Goal: Task Accomplishment & Management: Use online tool/utility

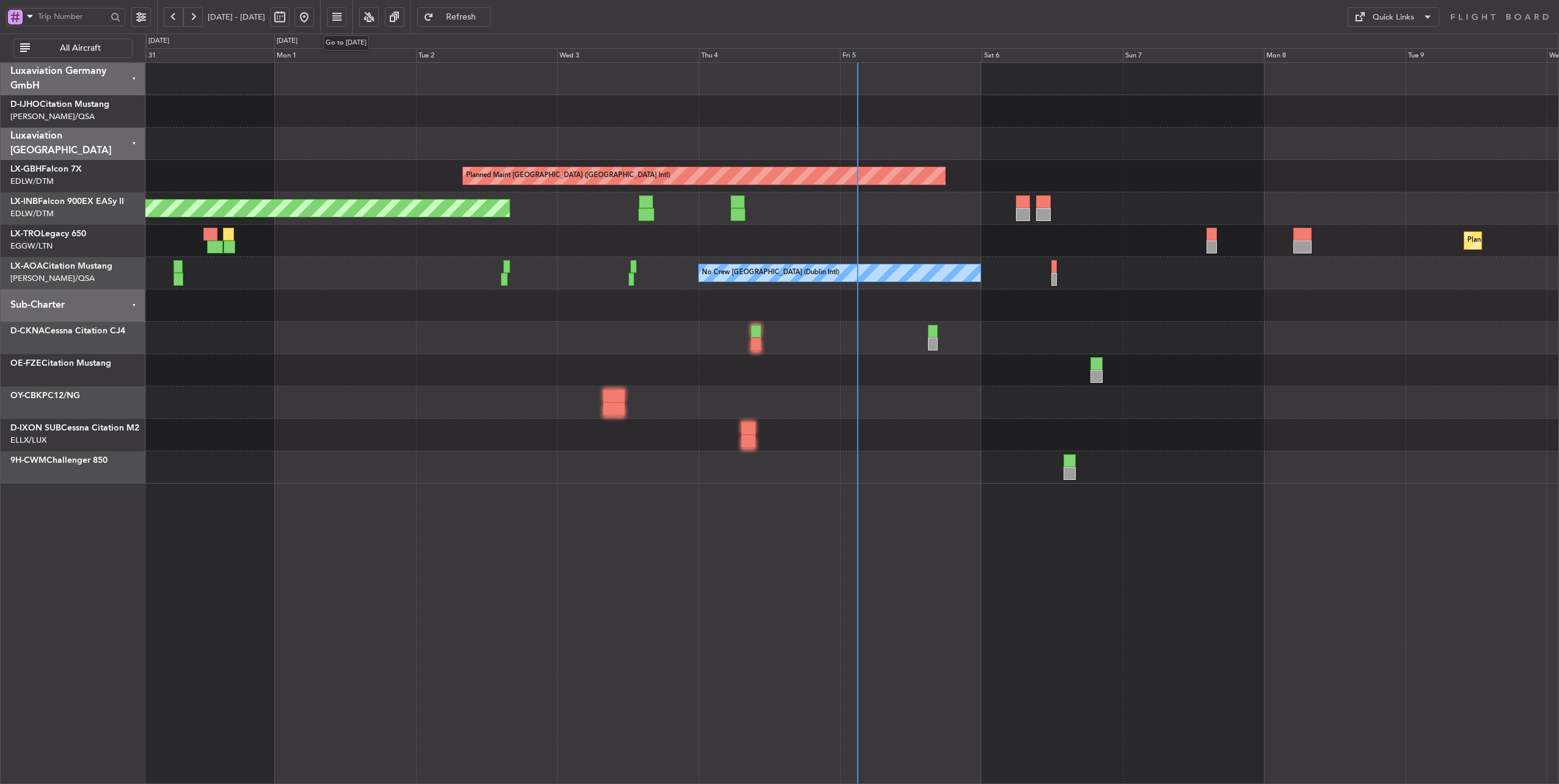
click at [314, 17] on button at bounding box center [304, 17] width 20 height 20
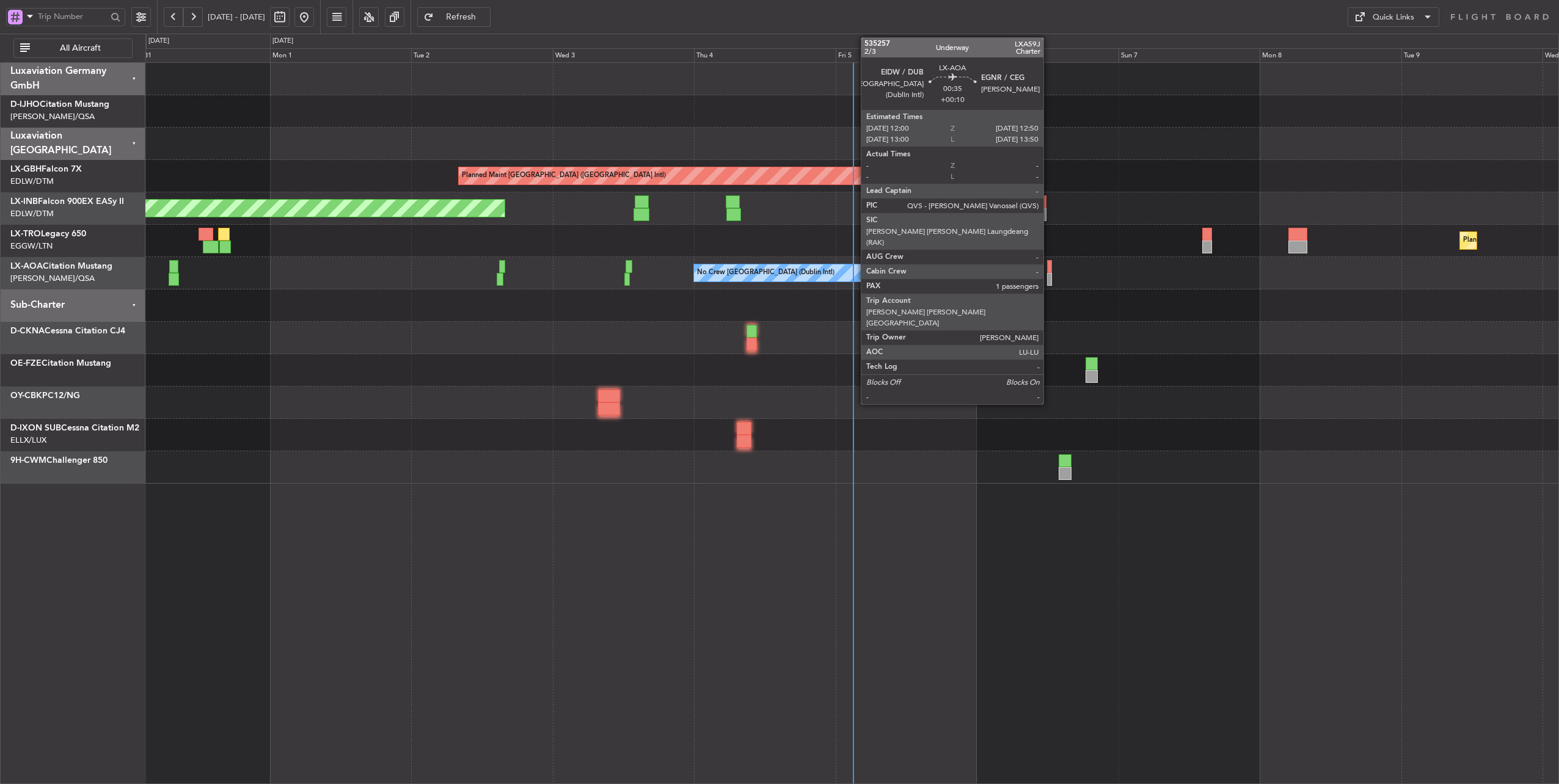
click at [1049, 264] on div at bounding box center [1049, 267] width 6 height 13
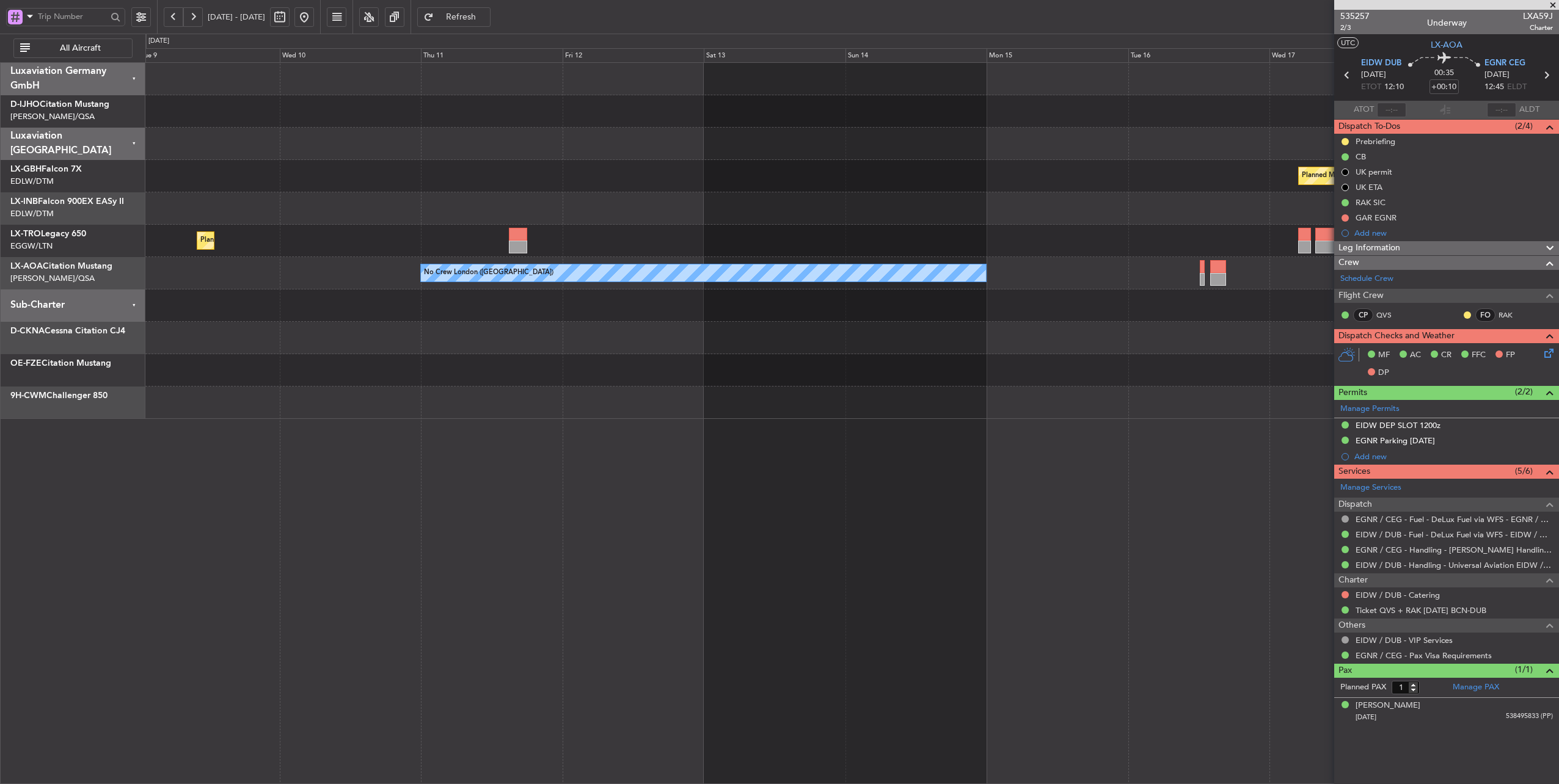
click at [449, 307] on div at bounding box center [853, 306] width 1414 height 33
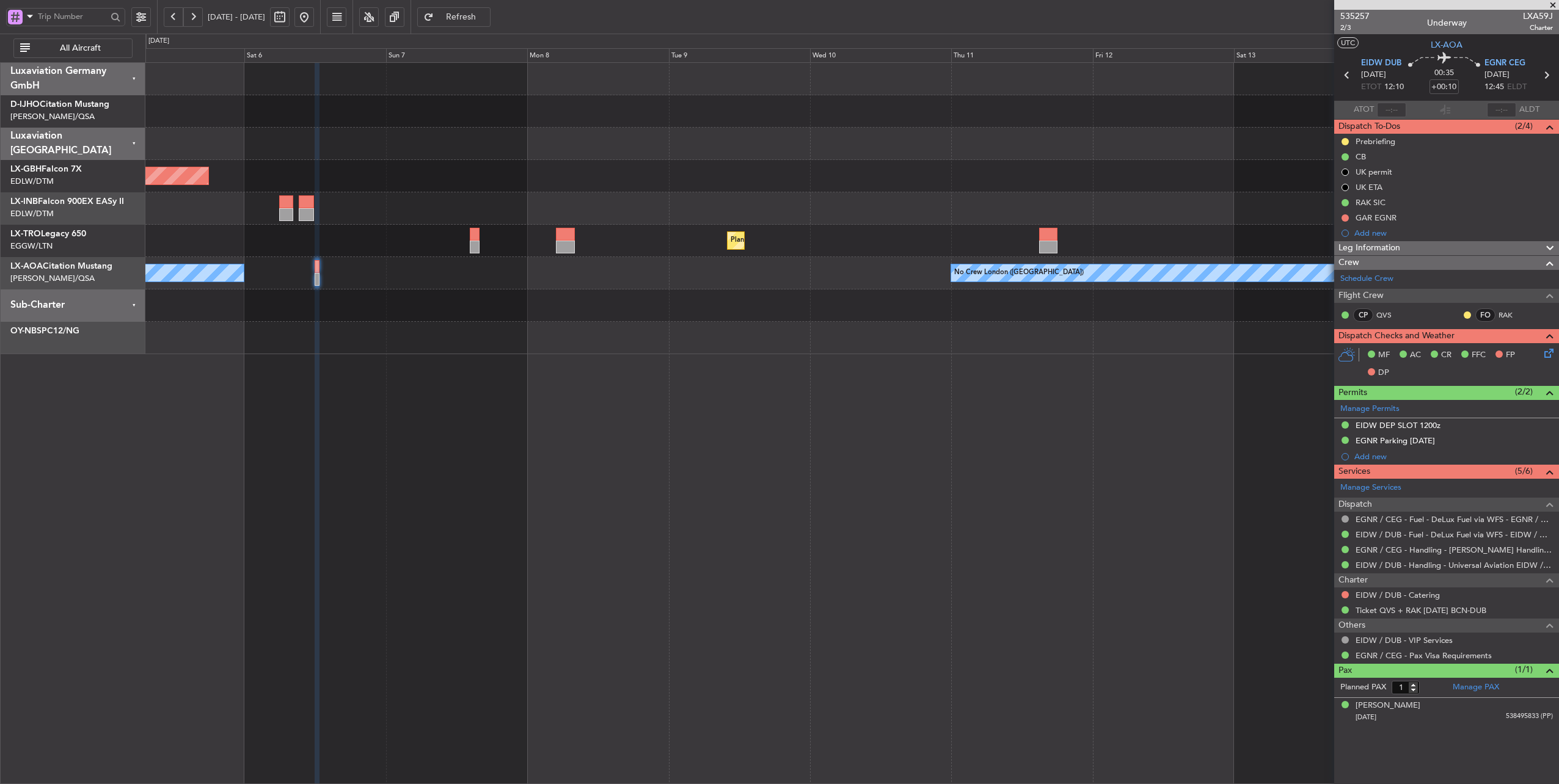
click at [1071, 325] on div "Planned Maint [GEOGRAPHIC_DATA] ([GEOGRAPHIC_DATA] Intl) Planned Maint Nurnberg…" at bounding box center [853, 209] width 1414 height 291
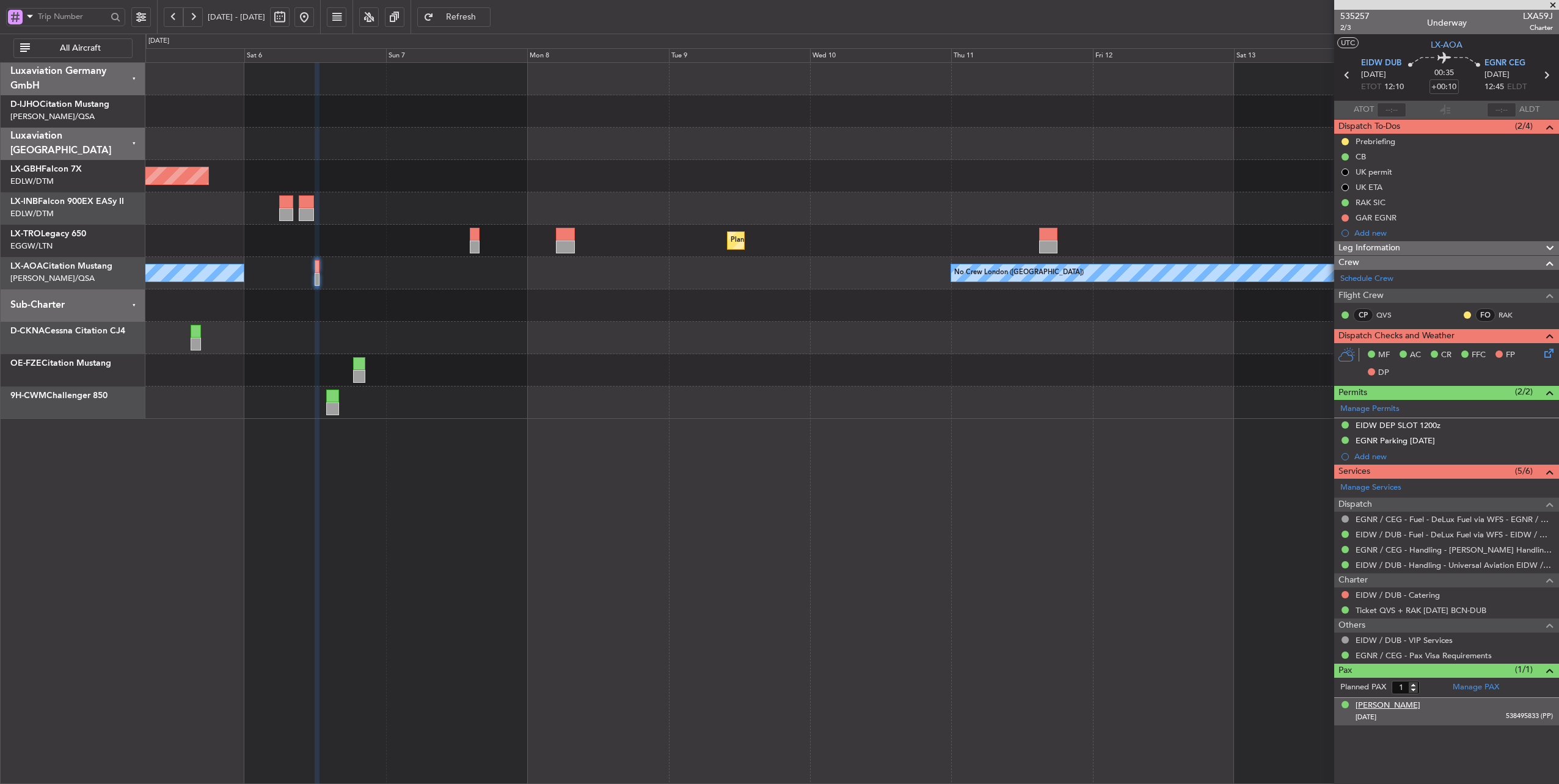
click at [1420, 701] on div "[PERSON_NAME]" at bounding box center [1388, 705] width 64 height 12
click at [1289, 645] on div "Planned Maint [GEOGRAPHIC_DATA] ([GEOGRAPHIC_DATA] Intl) Planned Maint Nurnberg…" at bounding box center [853, 423] width 1415 height 723
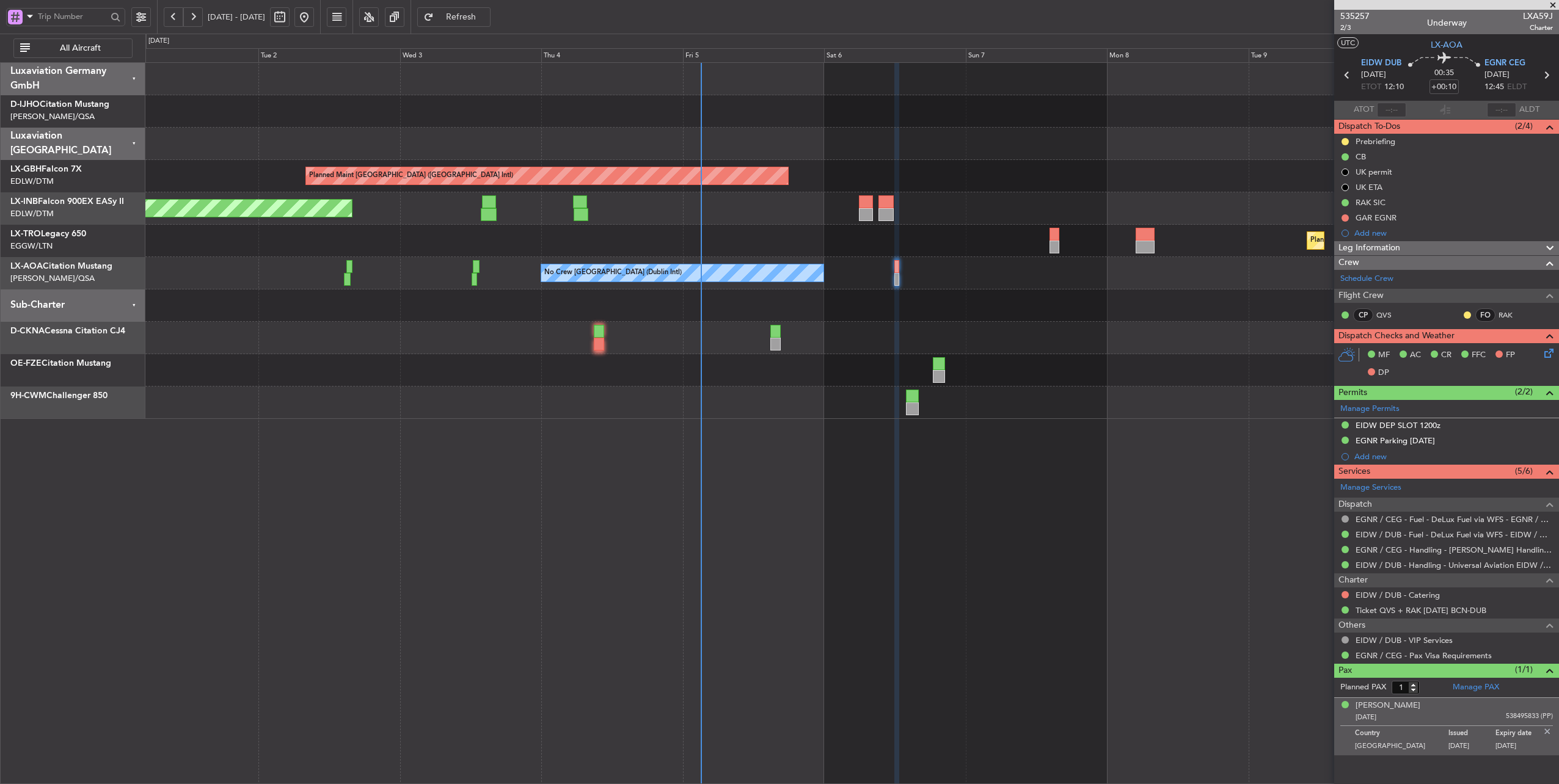
click at [968, 317] on div "Planned Maint [GEOGRAPHIC_DATA] ([GEOGRAPHIC_DATA] Intl) Unplanned Maint [GEOGR…" at bounding box center [853, 240] width 1414 height 356
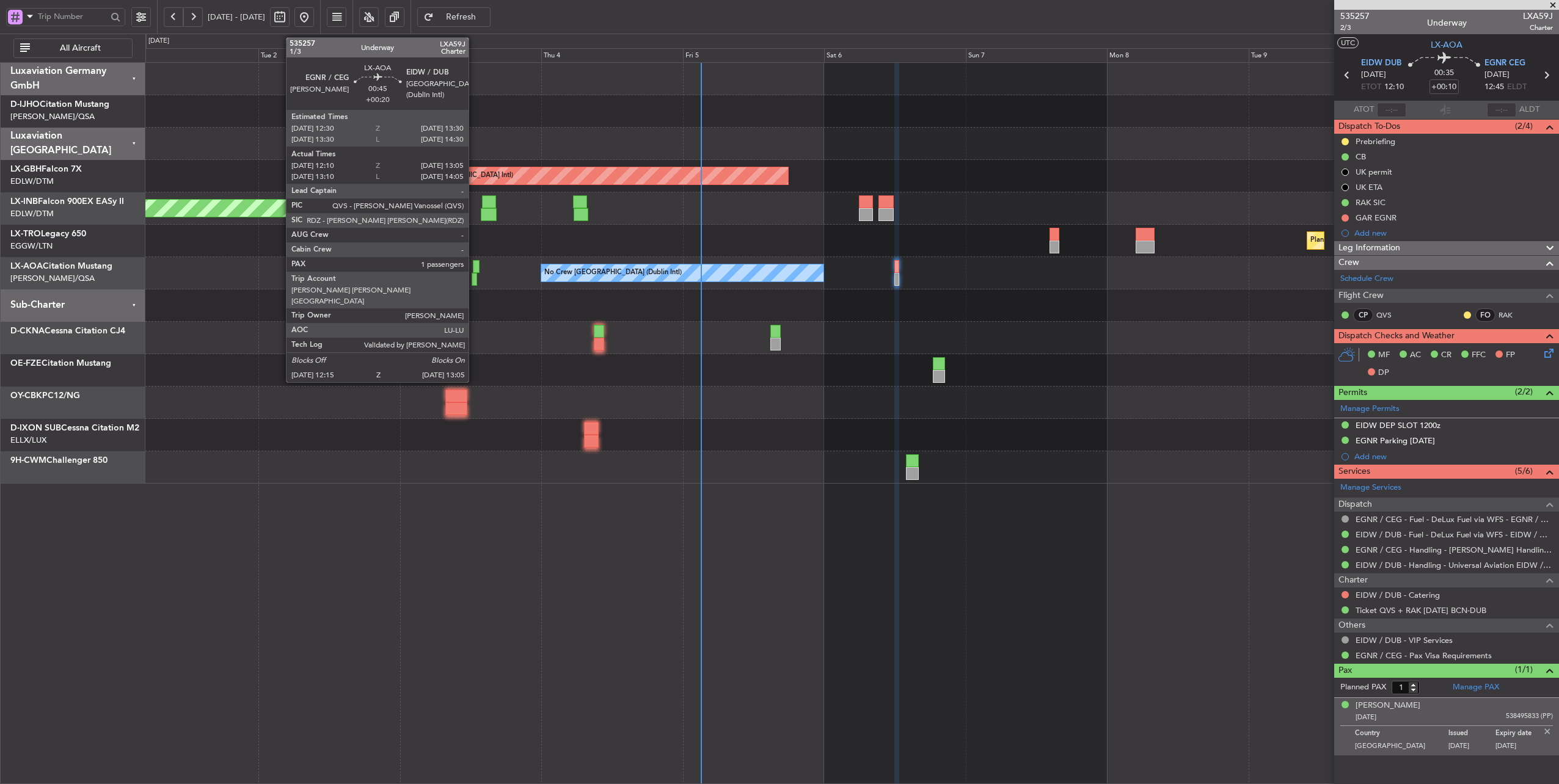
click at [475, 265] on div at bounding box center [476, 267] width 6 height 13
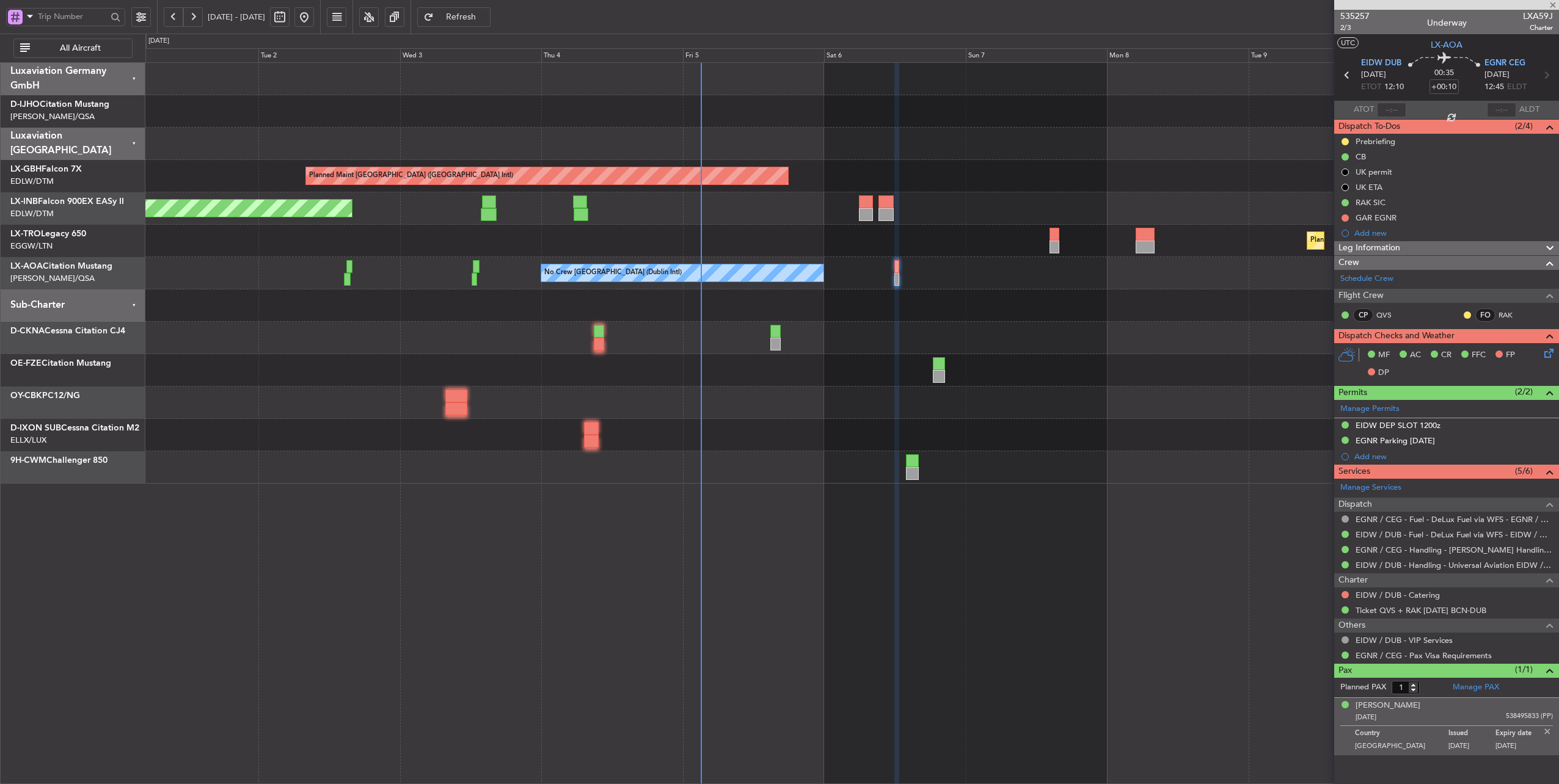
type input "+00:20"
type input "12:20"
type input "13:00"
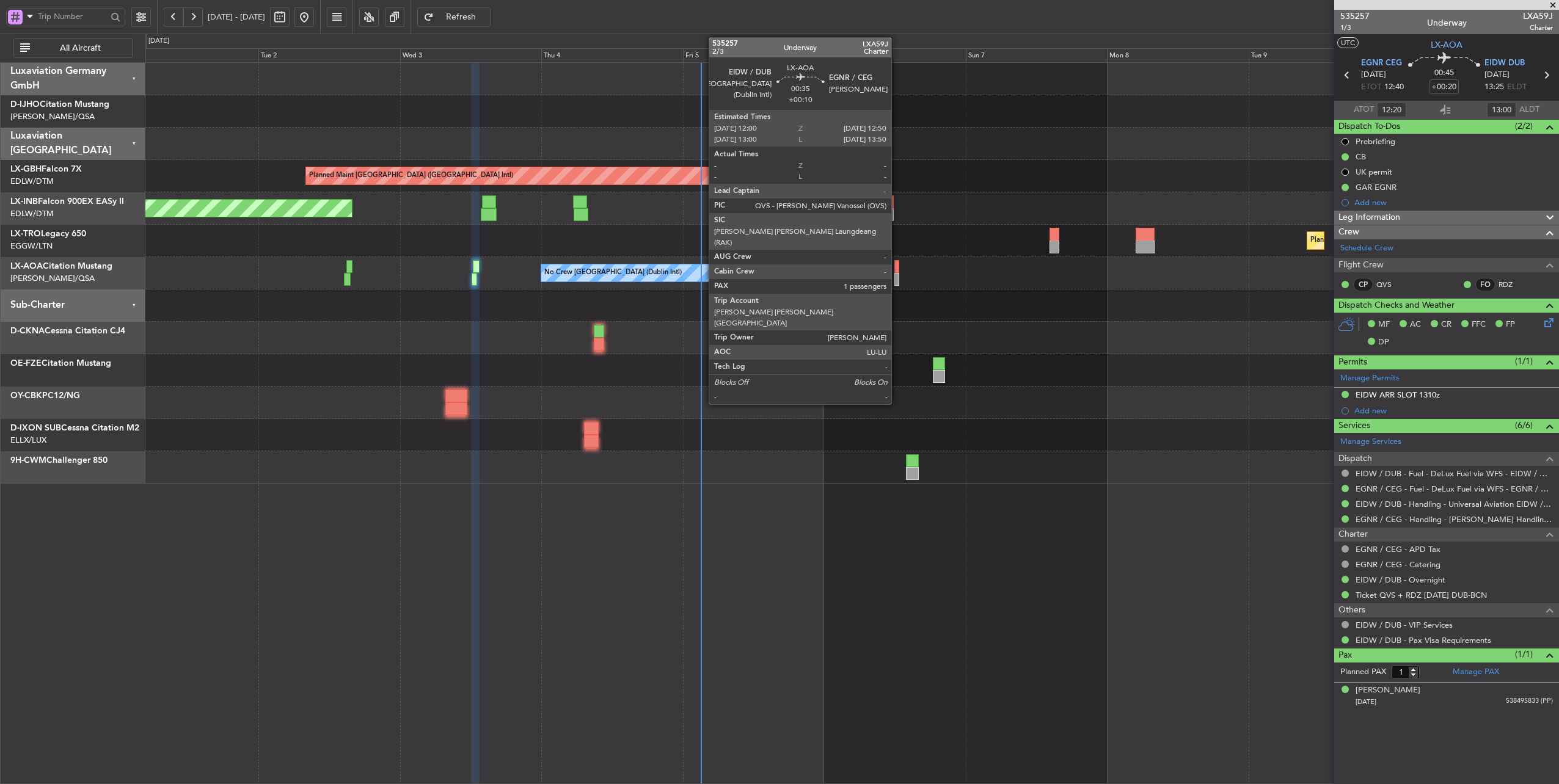
click at [897, 267] on div at bounding box center [897, 267] width 6 height 13
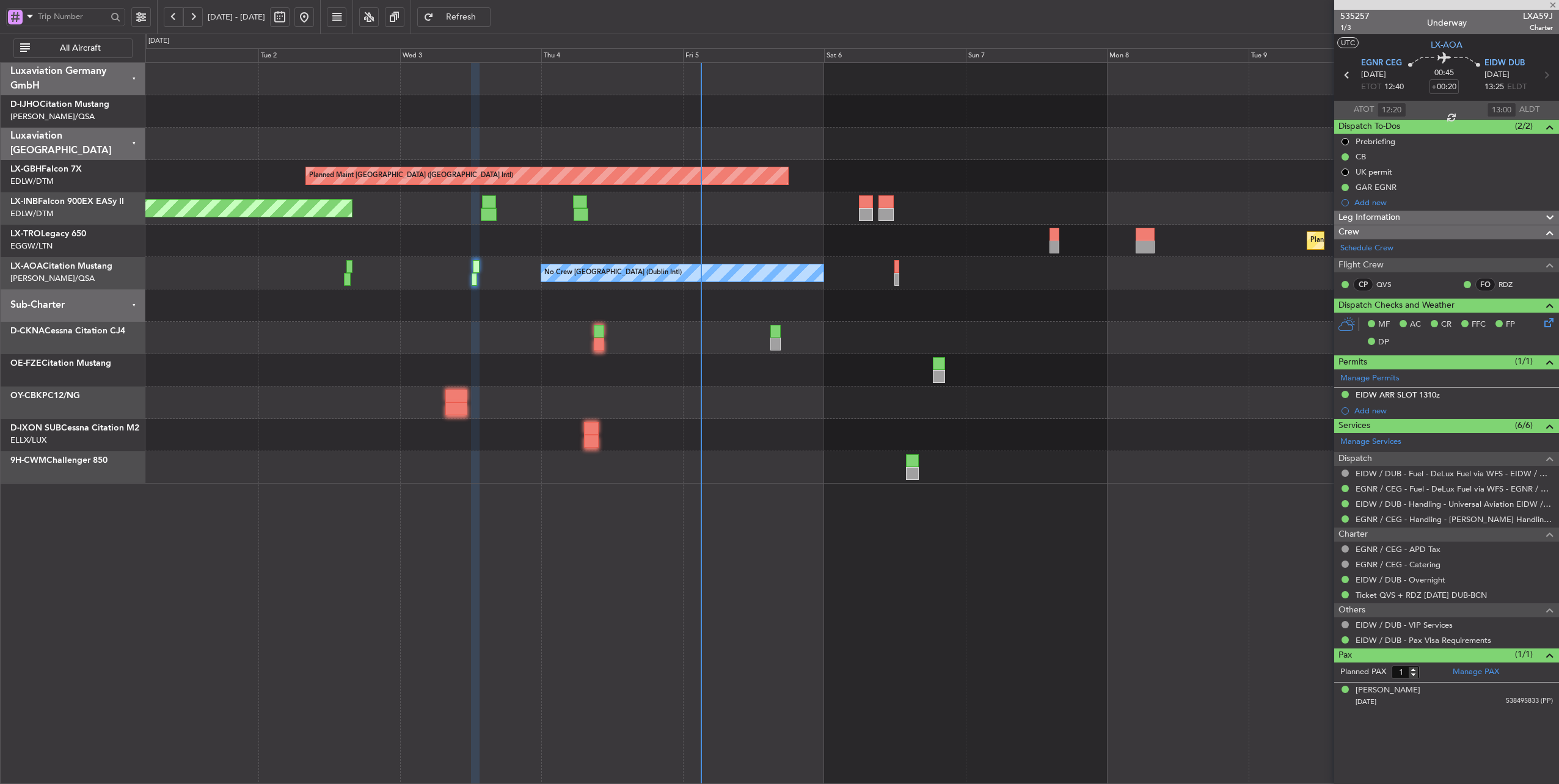
type input "+00:10"
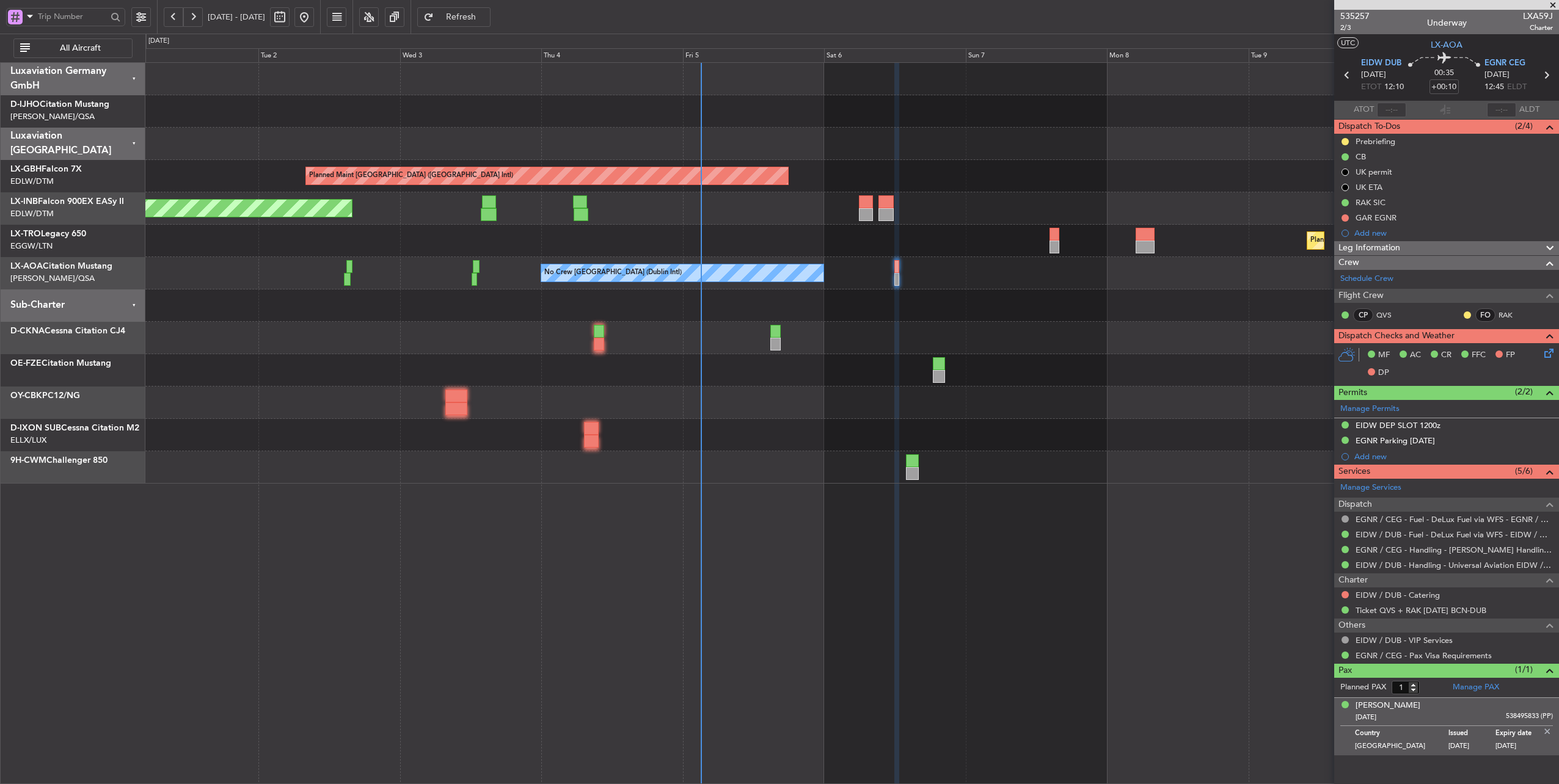
click at [1463, 704] on div "[PERSON_NAME] [DATE] 538495833 (PP)" at bounding box center [1455, 712] width 197 height 24
click at [1178, 606] on div "Planned Maint [GEOGRAPHIC_DATA] ([GEOGRAPHIC_DATA] Intl) Unplanned Maint [GEOGR…" at bounding box center [853, 423] width 1415 height 723
click at [1546, 666] on span at bounding box center [1550, 670] width 14 height 14
click at [1548, 666] on span at bounding box center [1550, 670] width 14 height 14
click at [1268, 628] on div "Planned Maint [GEOGRAPHIC_DATA] ([GEOGRAPHIC_DATA] Intl) Unplanned Maint [GEOGR…" at bounding box center [853, 423] width 1415 height 723
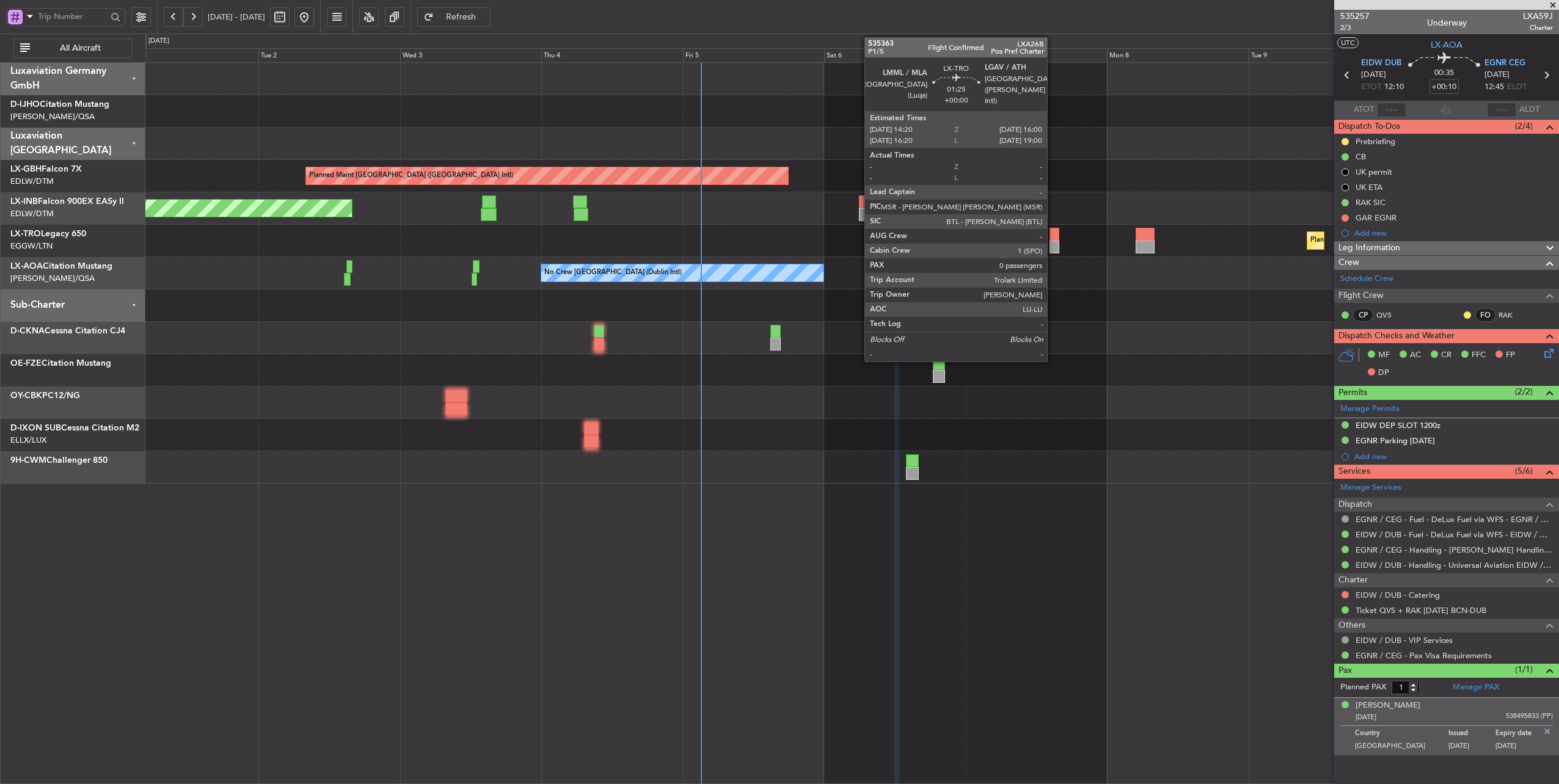
click at [1053, 235] on div at bounding box center [1054, 234] width 10 height 13
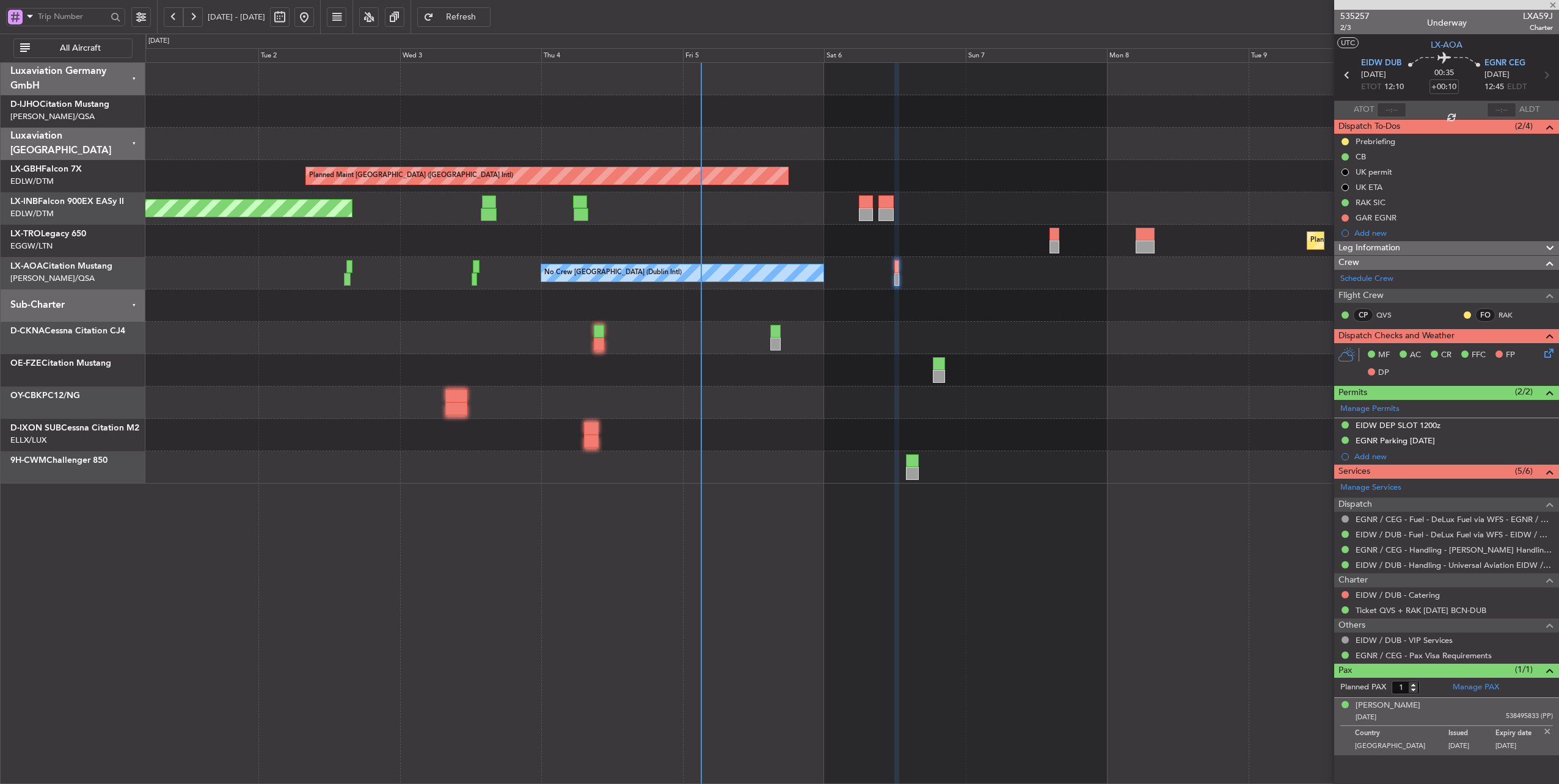
type input "0"
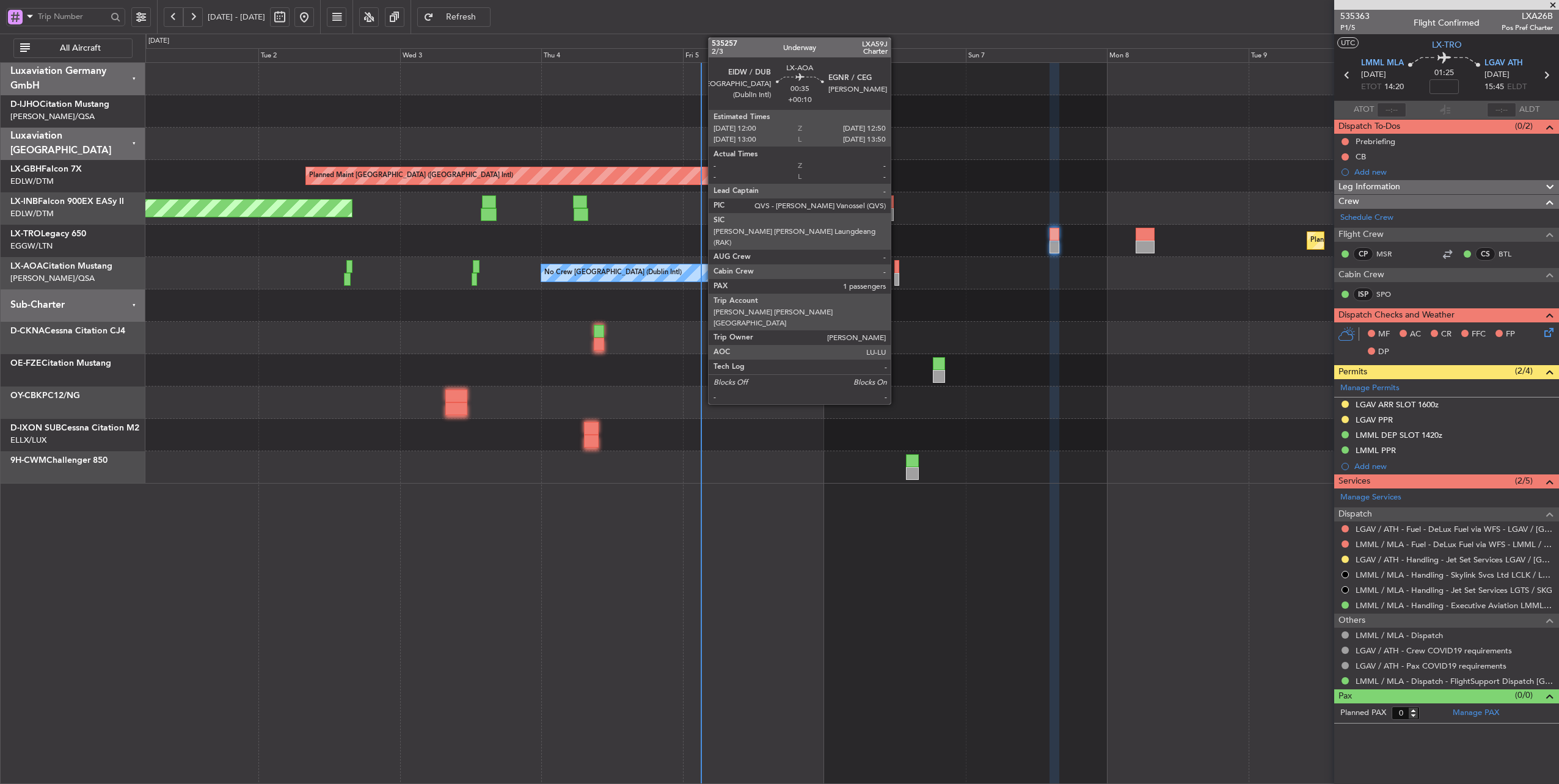
click at [897, 270] on div at bounding box center [897, 267] width 6 height 13
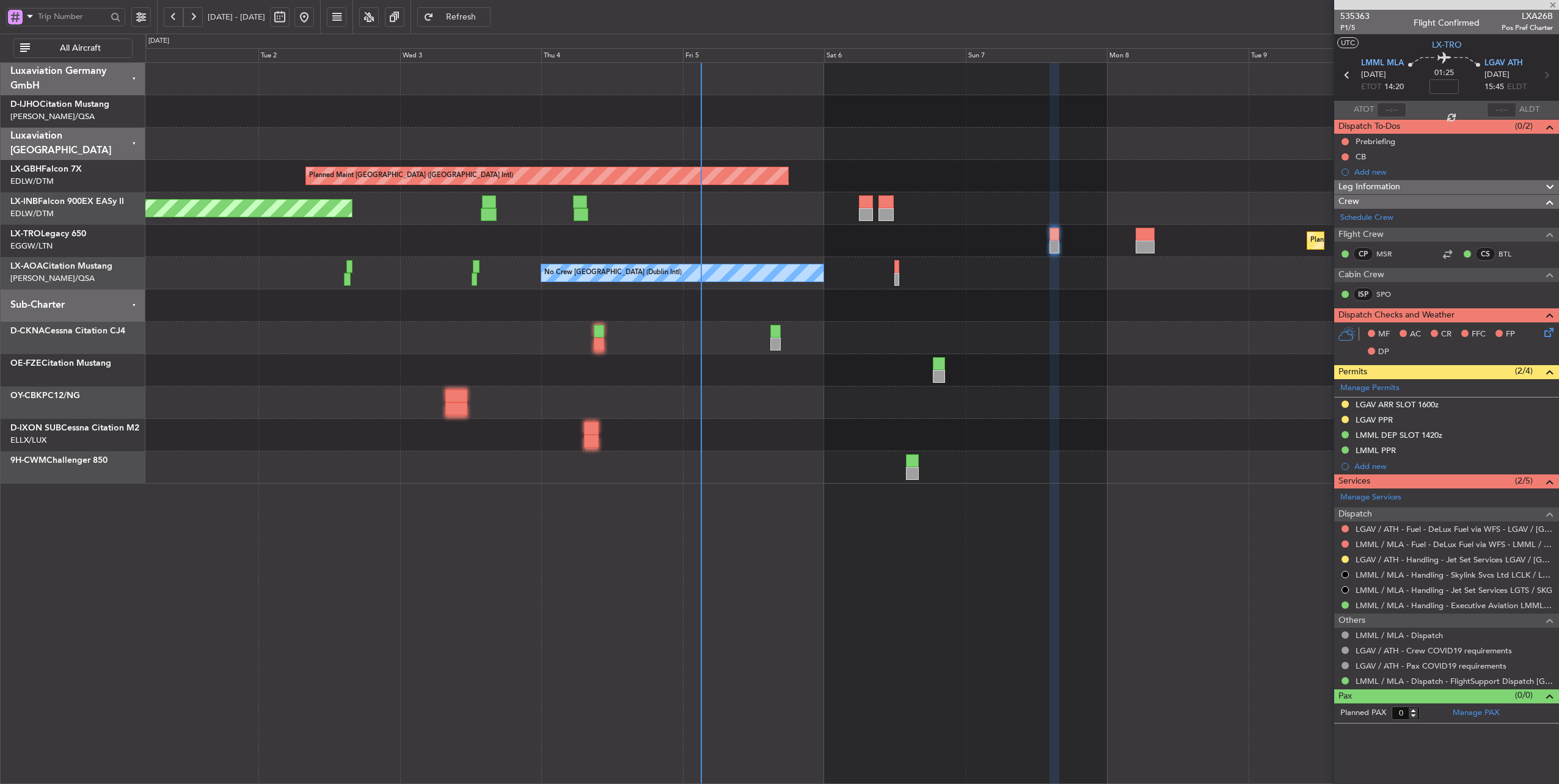
type input "+00:10"
type input "1"
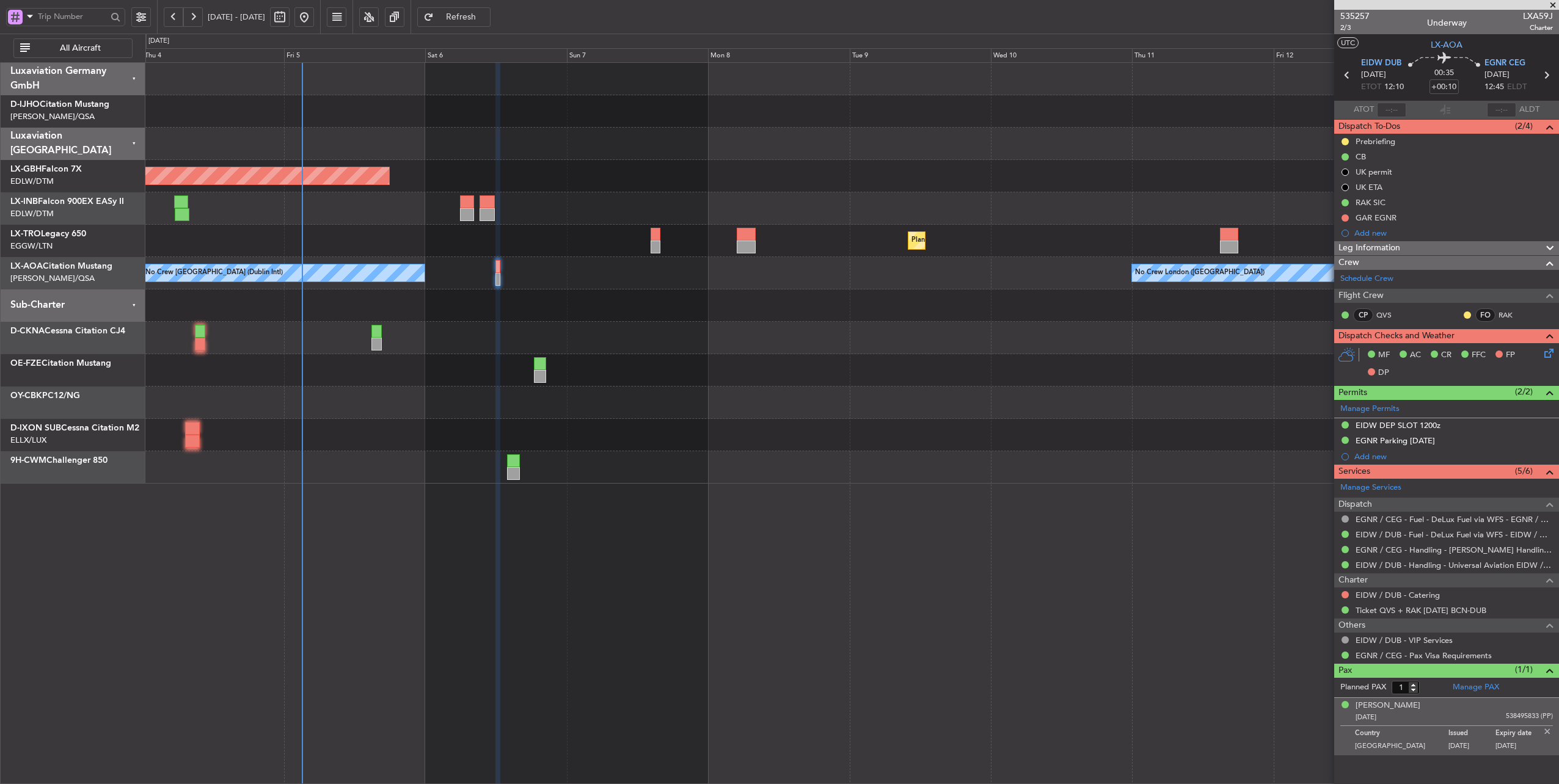
click at [602, 123] on div "Planned Maint [GEOGRAPHIC_DATA] ([GEOGRAPHIC_DATA] Intl) Unplanned Maint [GEOGR…" at bounding box center [853, 273] width 1414 height 421
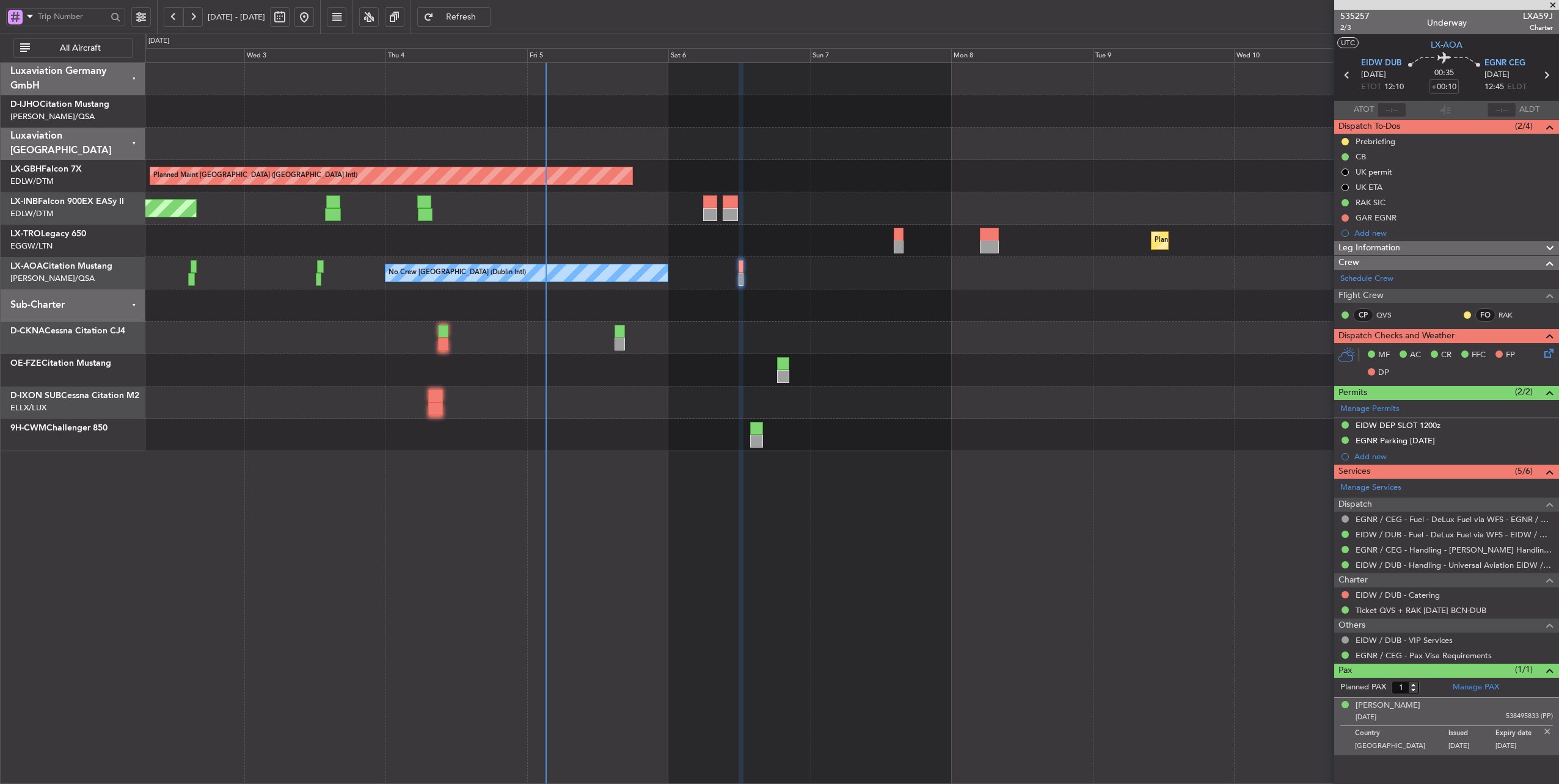
click at [850, 180] on div "Planned Maint [GEOGRAPHIC_DATA] ([GEOGRAPHIC_DATA] Intl)" at bounding box center [853, 176] width 1414 height 33
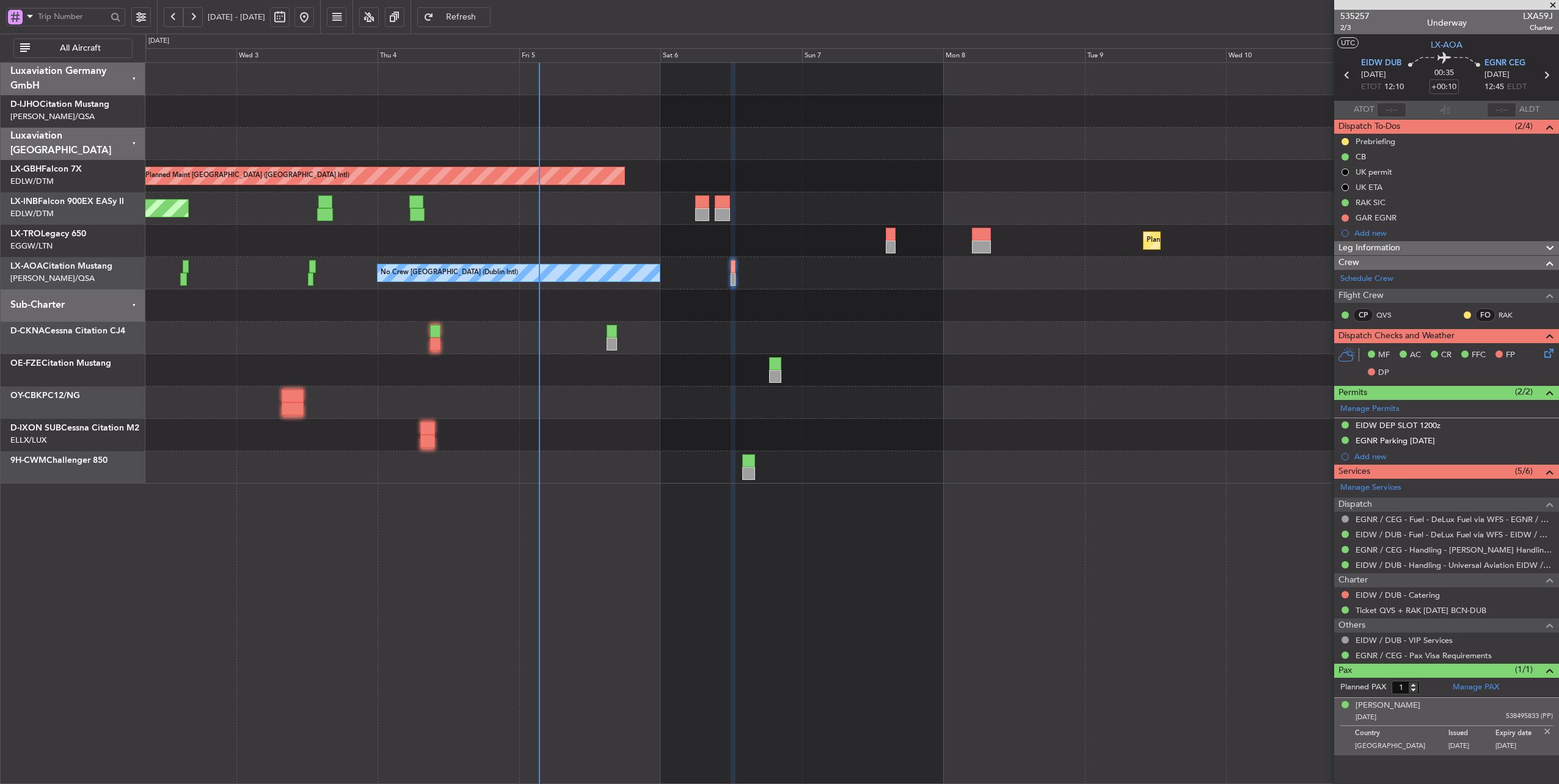
click at [619, 220] on div "Unplanned Maint [GEOGRAPHIC_DATA] (Al Maktoum Intl)" at bounding box center [853, 209] width 1414 height 33
